Goal: Information Seeking & Learning: Understand process/instructions

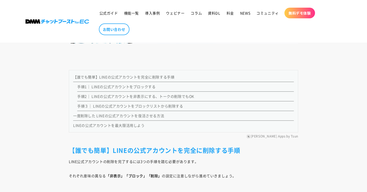
scroll to position [462, 0]
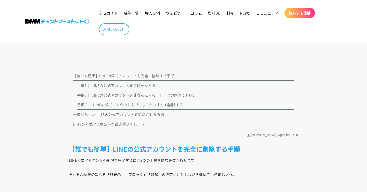
click at [147, 105] on link "手順３｜ LINEの公式アカウントをブロックリストから削除する" at bounding box center [130, 104] width 106 height 5
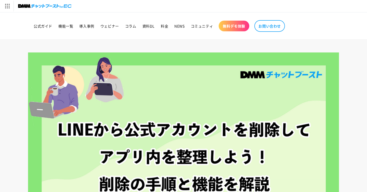
scroll to position [477, 0]
